Goal: Find specific page/section: Find specific page/section

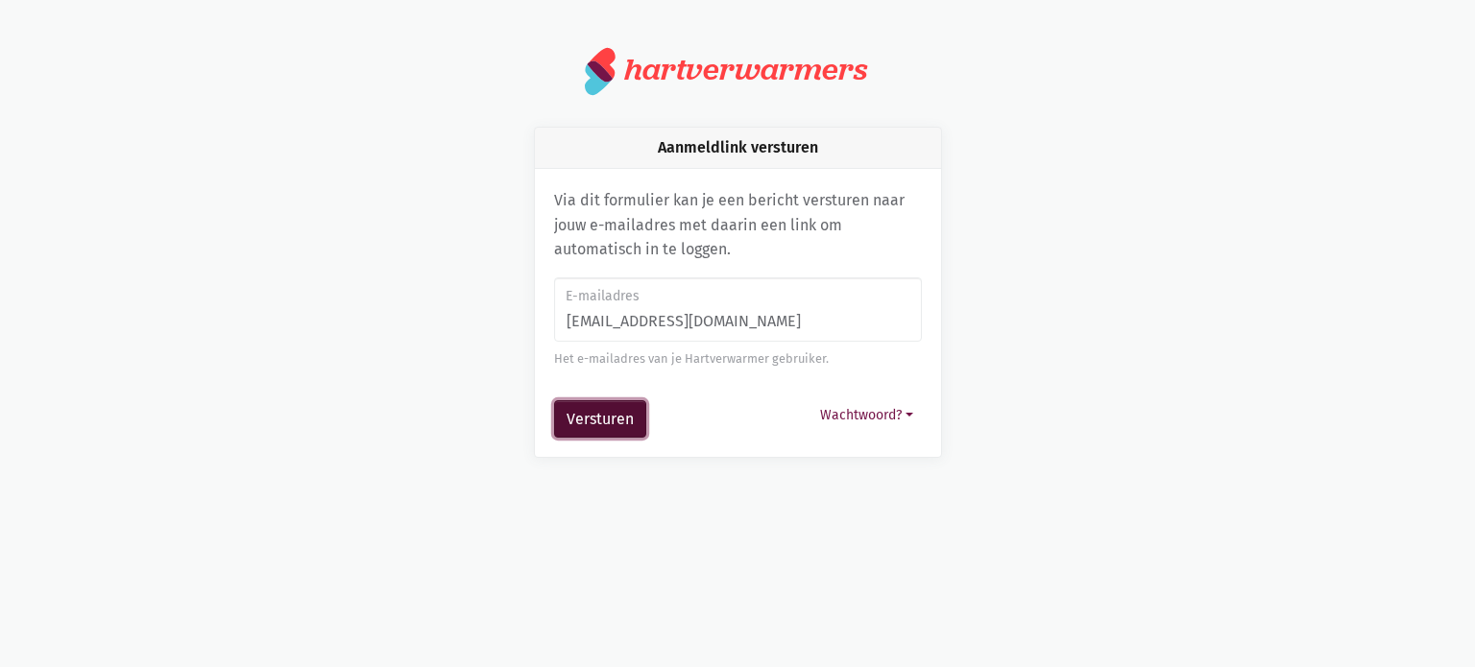
click at [610, 424] on button "Versturen" at bounding box center [600, 419] width 92 height 38
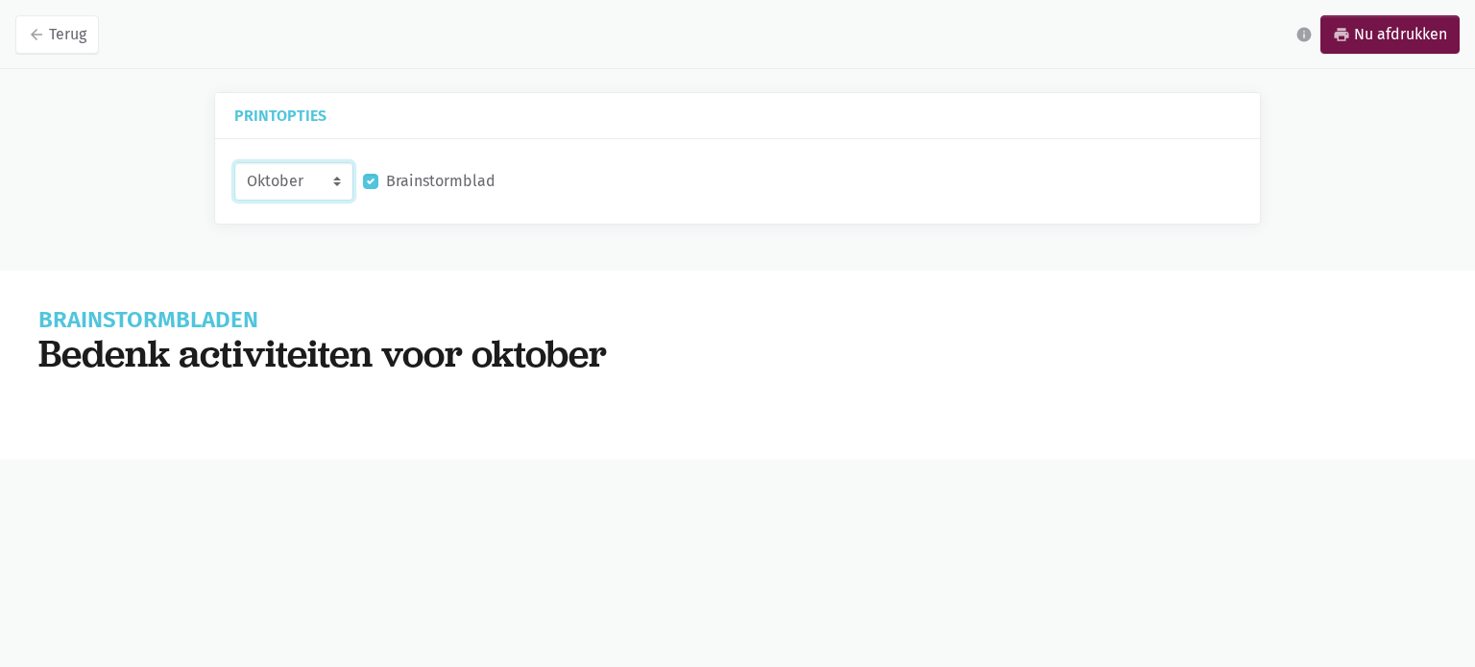
click at [312, 172] on select "September Oktober November December" at bounding box center [293, 181] width 119 height 38
click at [234, 162] on select "September Oktober November December" at bounding box center [293, 181] width 119 height 38
click at [313, 204] on div "September Oktober November December Brainstormblad" at bounding box center [737, 181] width 1045 height 85
click at [326, 183] on select "September Oktober November December" at bounding box center [293, 181] width 119 height 38
click at [234, 162] on select "September Oktober November December" at bounding box center [293, 181] width 119 height 38
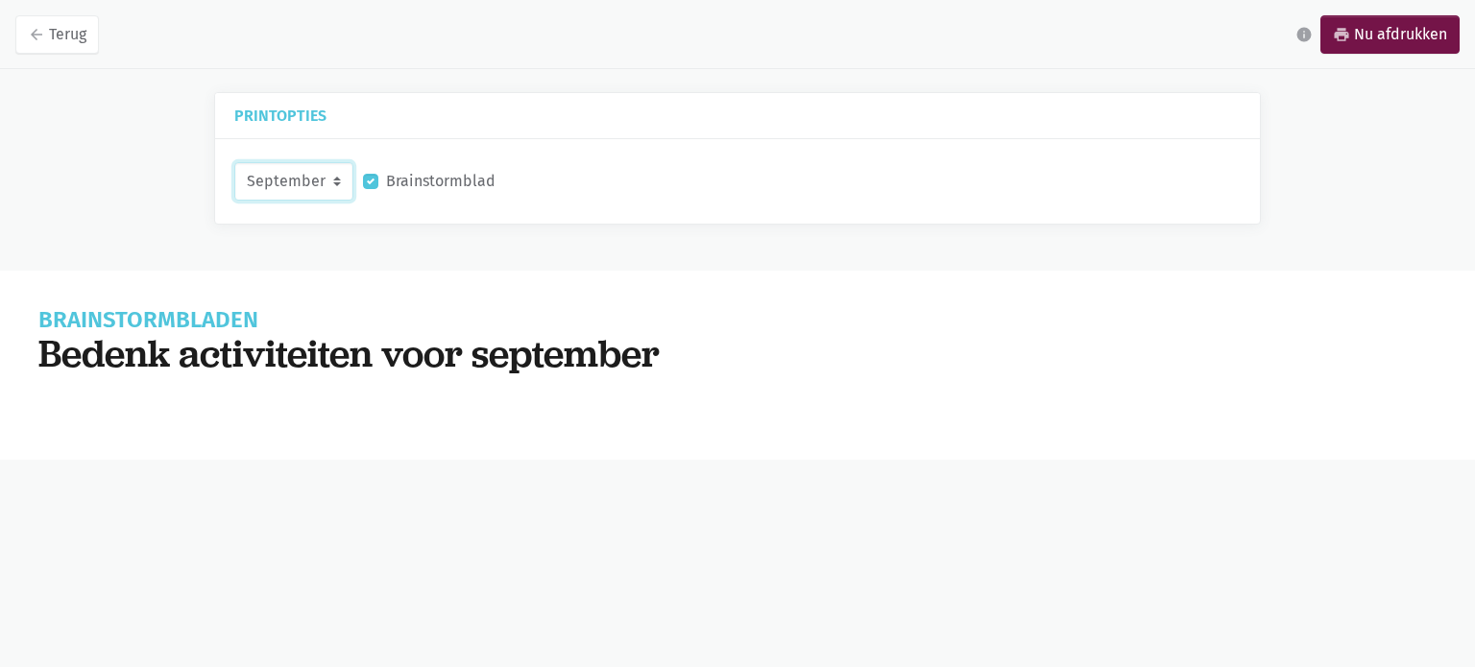
select select "10-2025"
